Goal: Information Seeking & Learning: Find specific fact

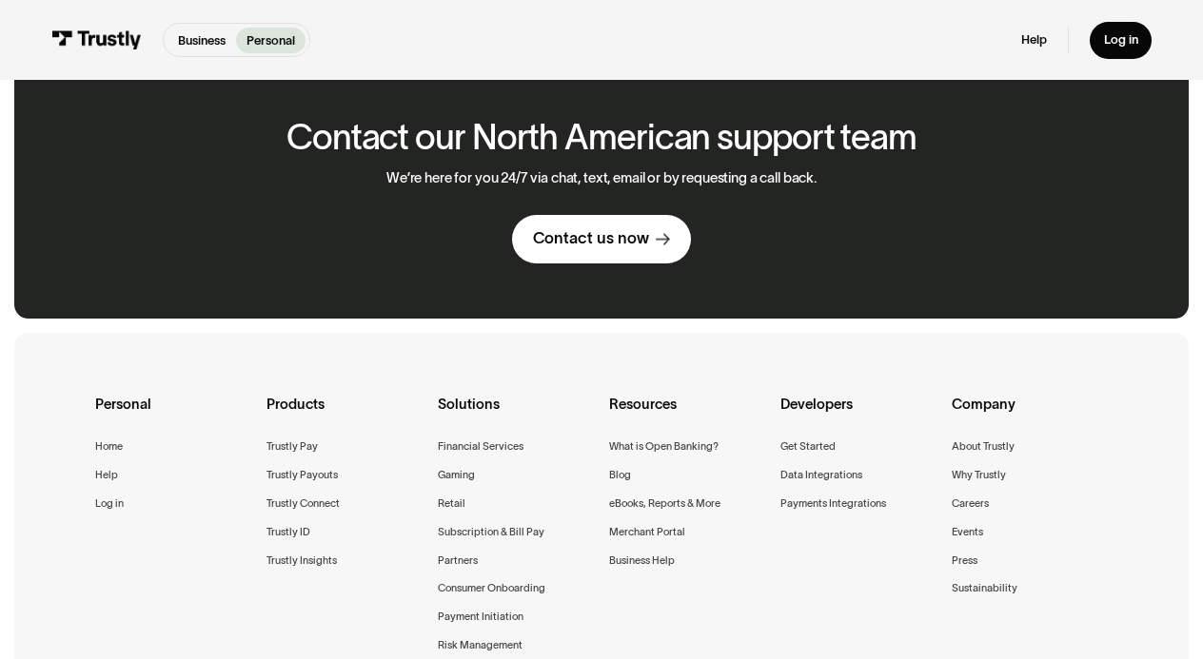
scroll to position [1154, 0]
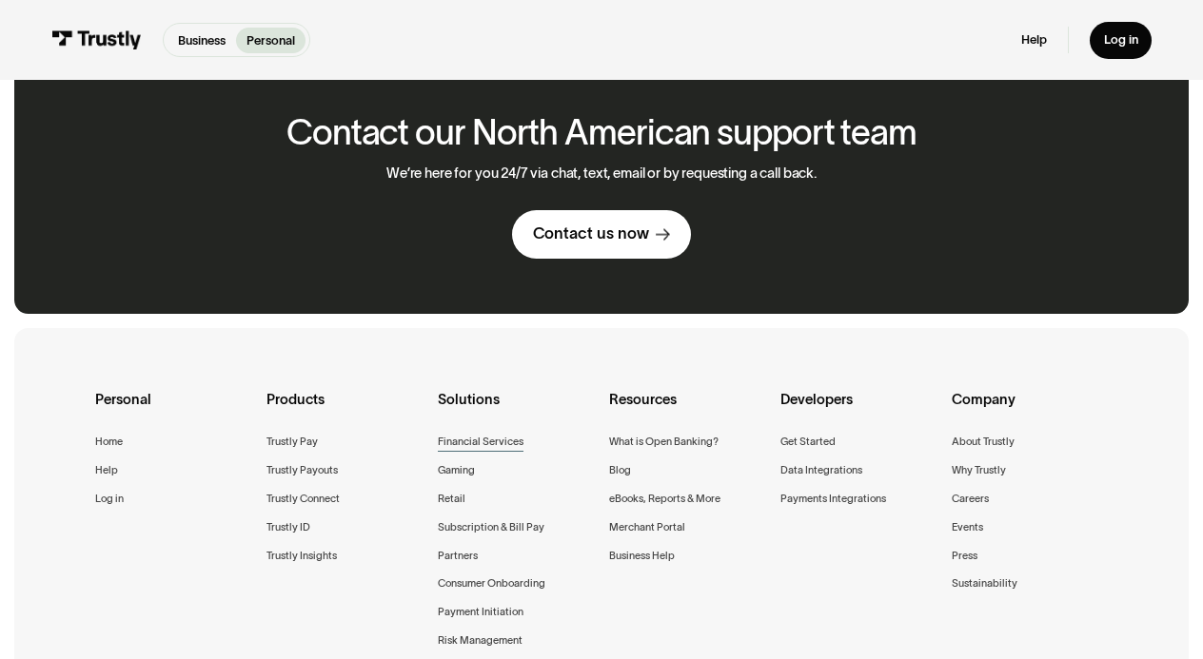
click at [492, 438] on div "Financial Services" at bounding box center [481, 442] width 86 height 18
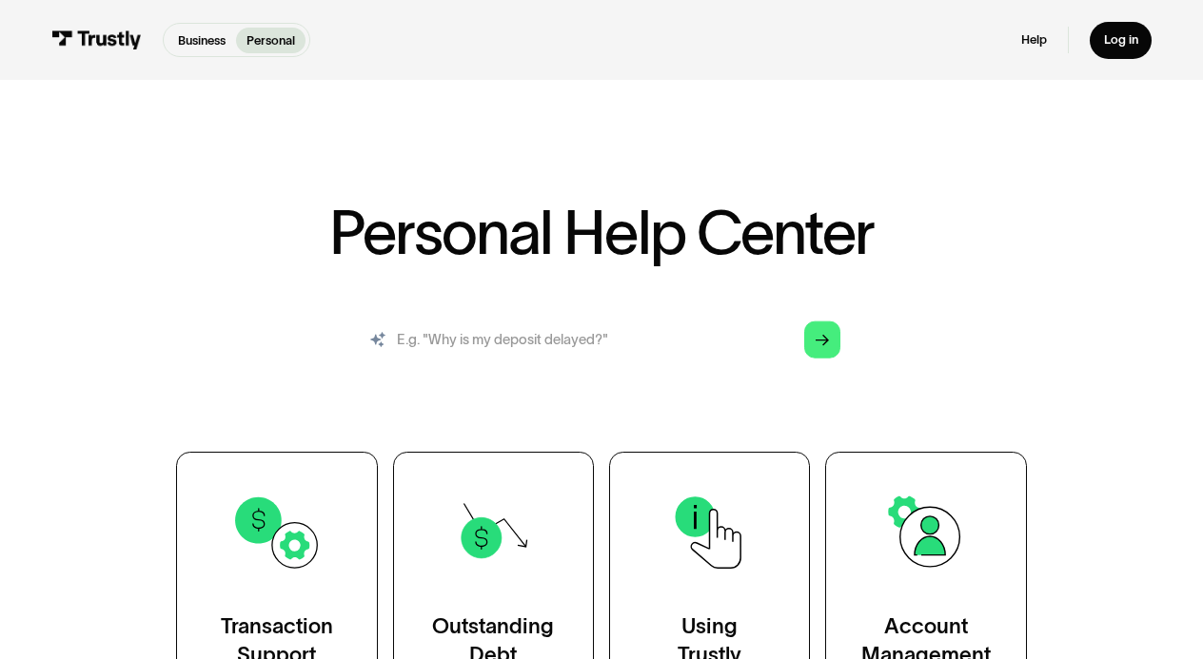
click at [611, 341] on input "search" at bounding box center [601, 340] width 506 height 56
type input "banks"
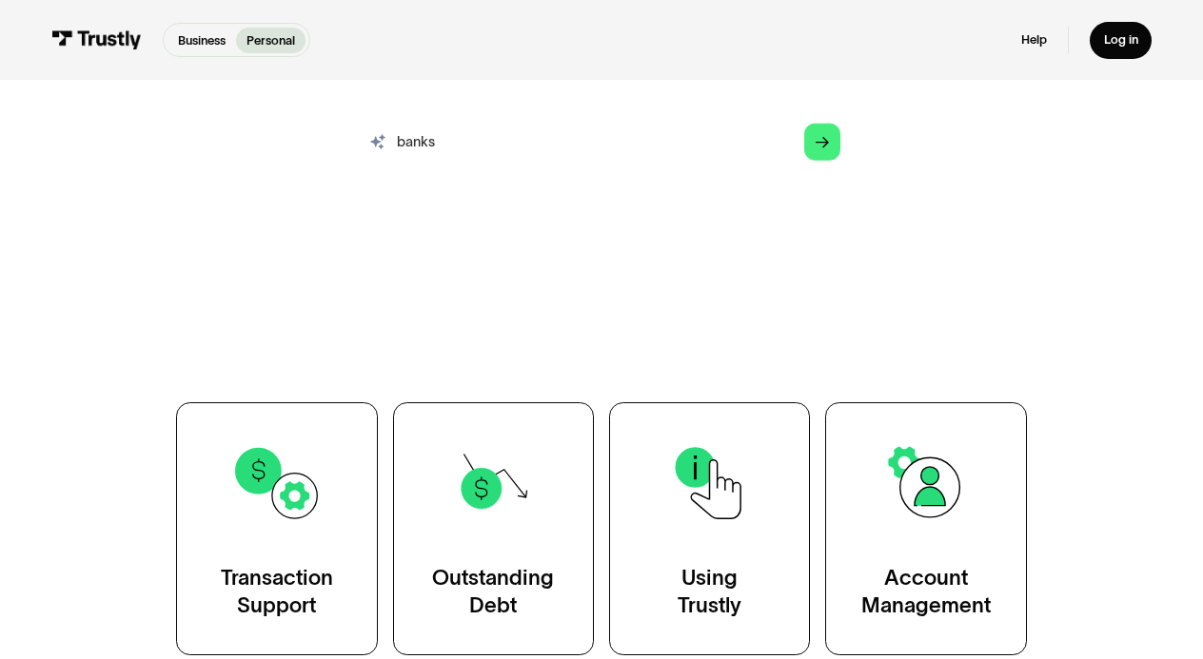
scroll to position [226, 0]
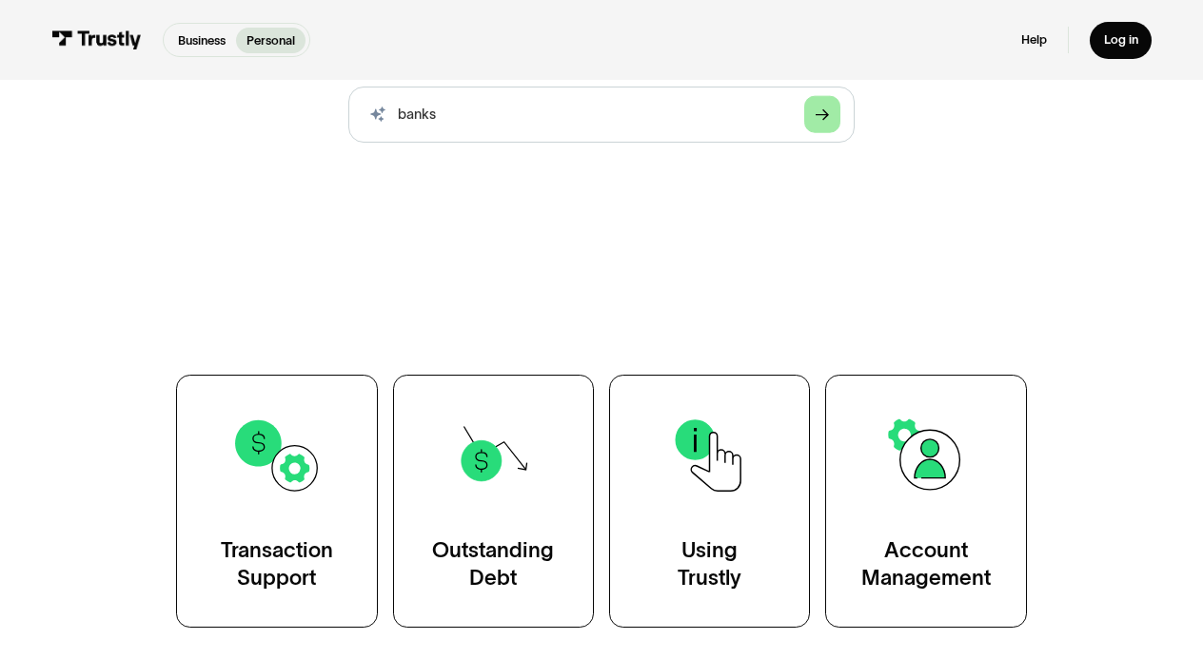
click at [821, 108] on icon "Arrow Right" at bounding box center [822, 115] width 14 height 14
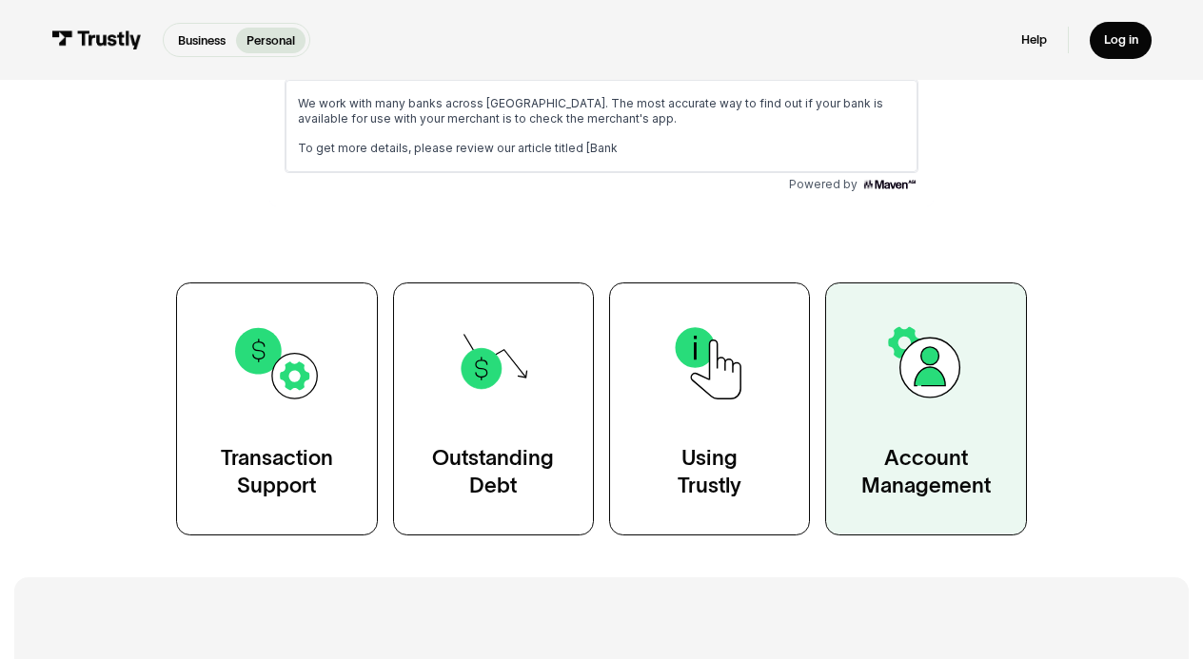
scroll to position [317, 0]
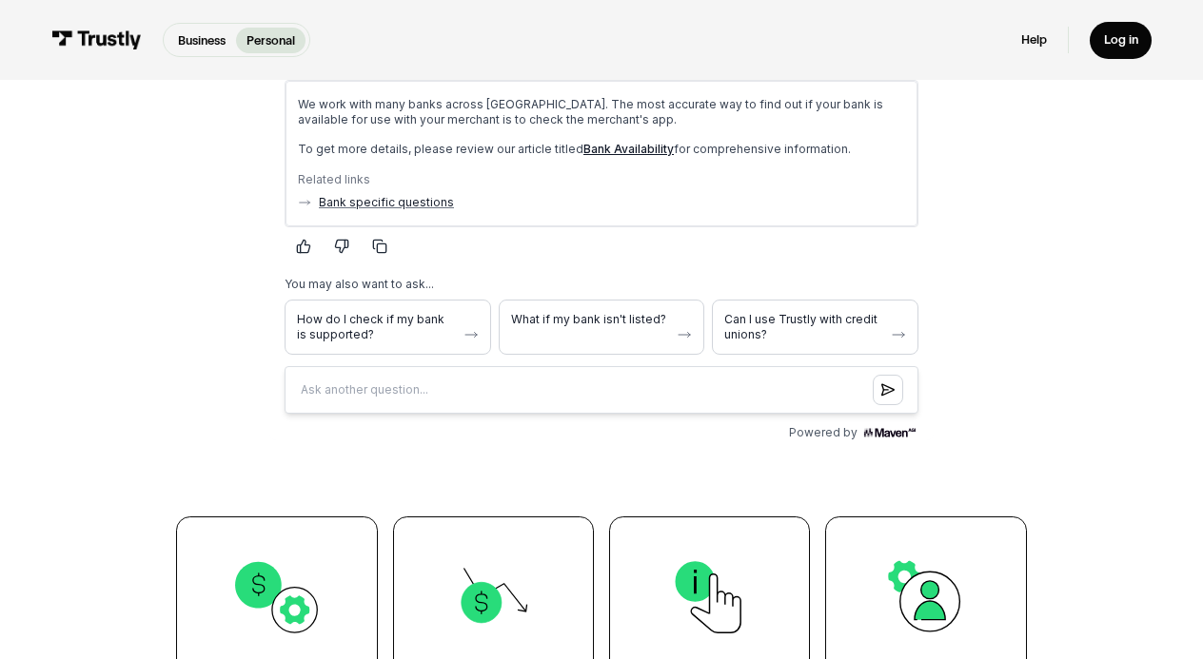
click at [626, 147] on link "Bank Availability" at bounding box center [628, 149] width 90 height 14
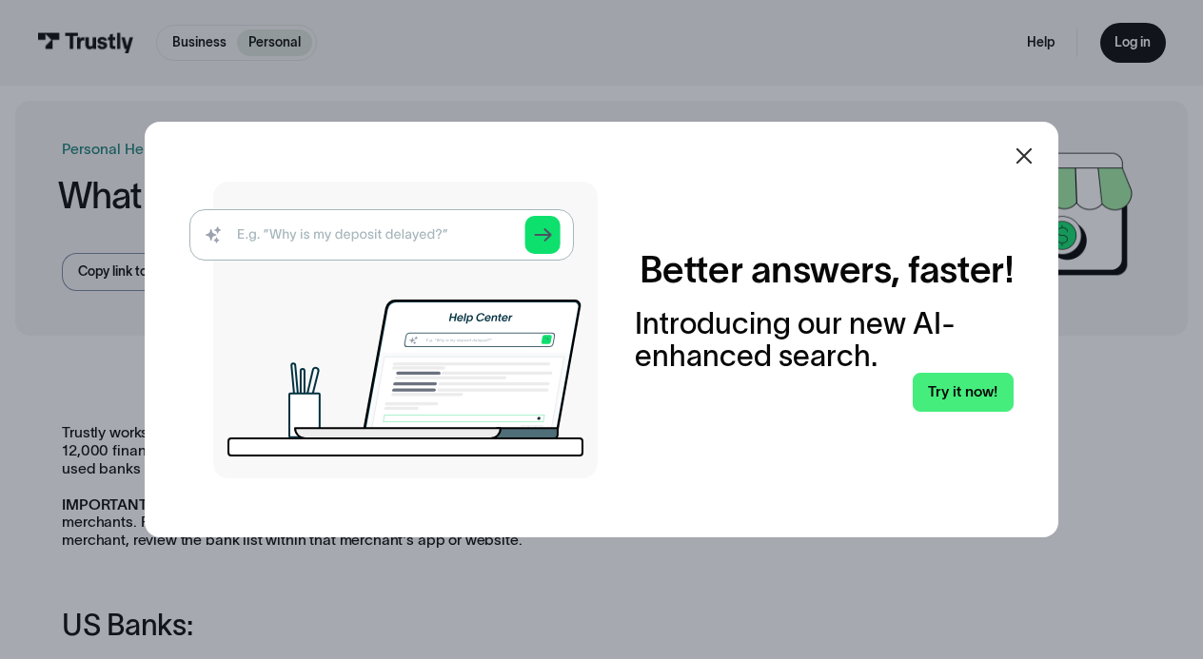
click at [1021, 145] on icon at bounding box center [1023, 156] width 23 height 23
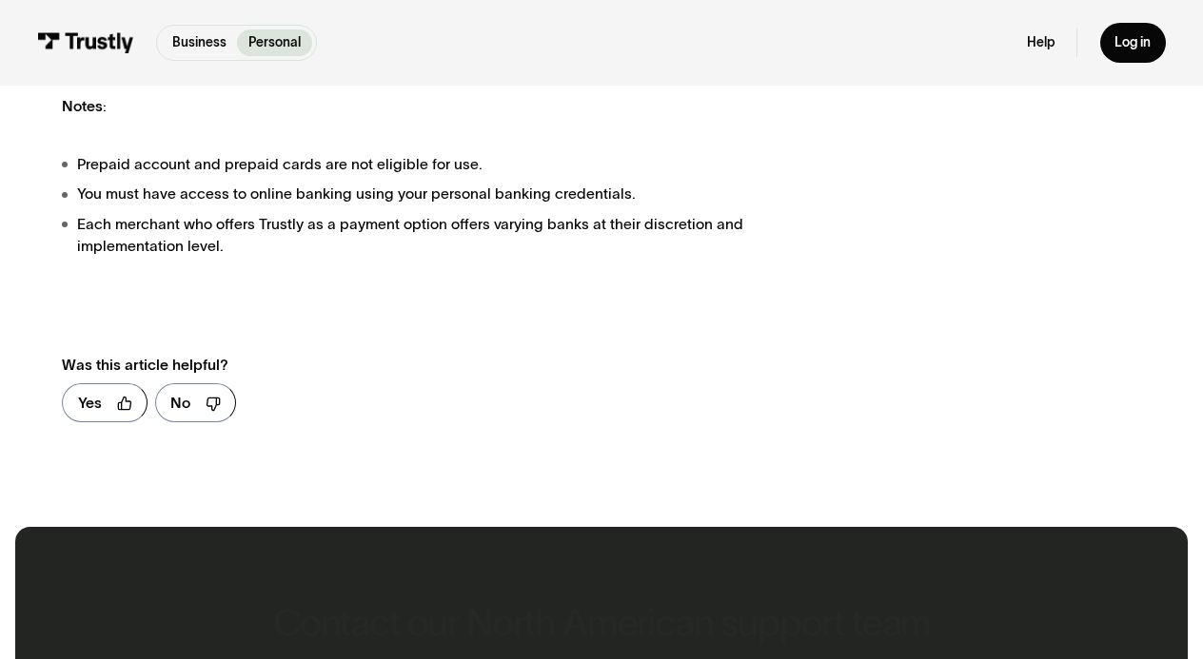
scroll to position [1873, 0]
